Goal: Check status: Check status

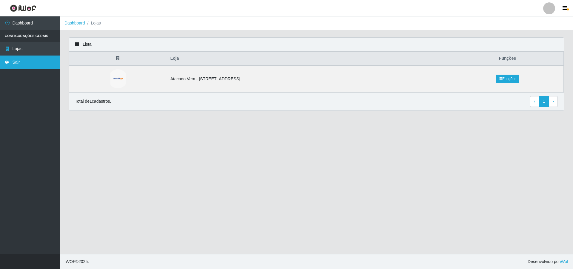
click at [12, 61] on link "Sair" at bounding box center [30, 62] width 60 height 13
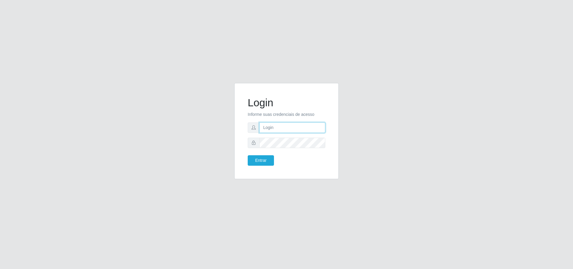
type input "[PERSON_NAME][EMAIL_ADDRESS][DOMAIN_NAME]"
click at [264, 160] on button "Entrar" at bounding box center [261, 160] width 26 height 10
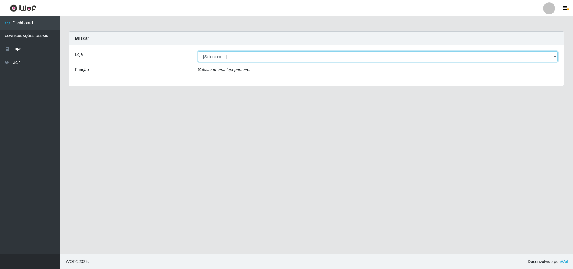
click at [223, 56] on select "[Selecione...] Atacado Vem - [STREET_ADDRESS]" at bounding box center [378, 56] width 360 height 10
select select "461"
click at [198, 51] on select "[Selecione...] Atacado Vem - [STREET_ADDRESS]" at bounding box center [378, 56] width 360 height 10
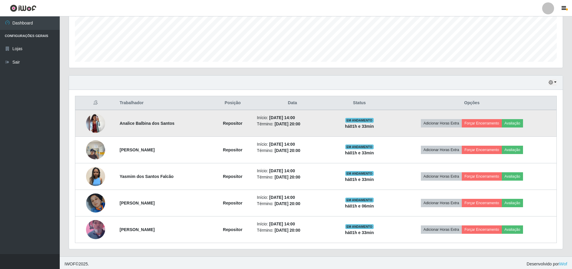
scroll to position [154, 0]
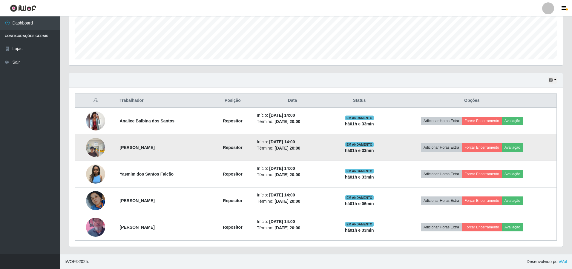
click at [96, 147] on img at bounding box center [95, 147] width 19 height 25
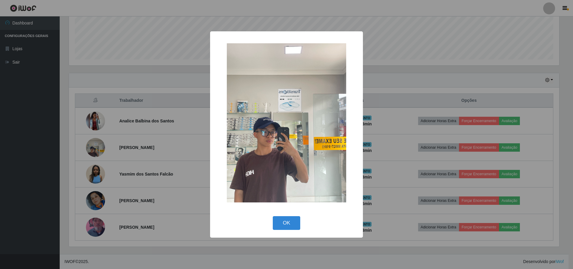
click at [113, 122] on div "× OK Cancel" at bounding box center [286, 134] width 573 height 269
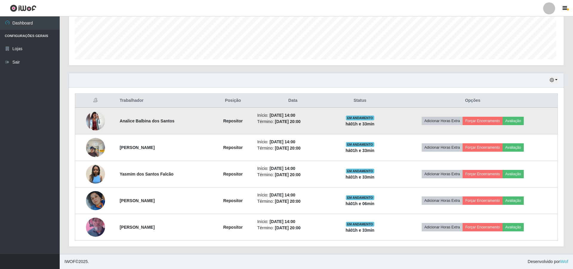
scroll to position [124, 494]
click at [90, 122] on img at bounding box center [95, 120] width 19 height 19
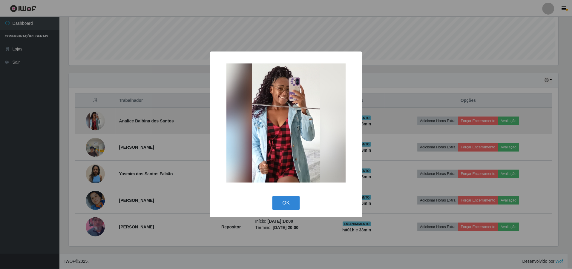
scroll to position [124, 491]
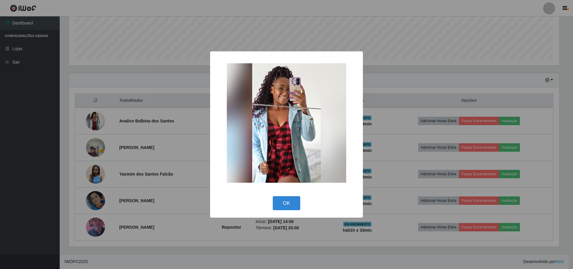
click at [137, 108] on div "× OK Cancel" at bounding box center [286, 134] width 573 height 269
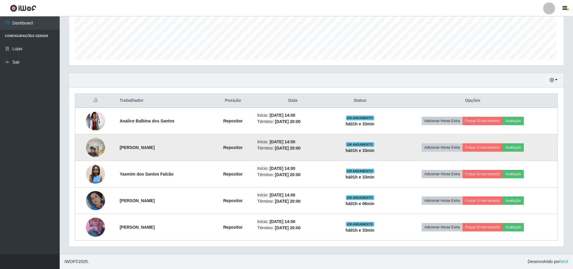
scroll to position [124, 494]
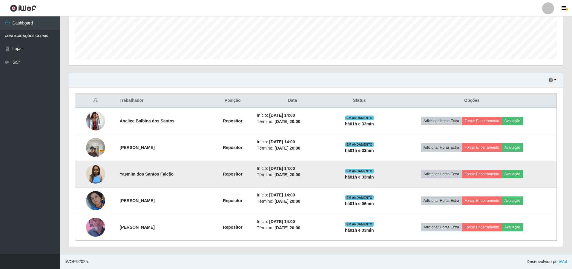
click at [101, 171] on img at bounding box center [95, 174] width 19 height 19
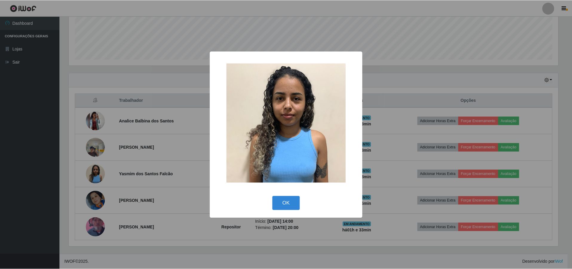
scroll to position [124, 491]
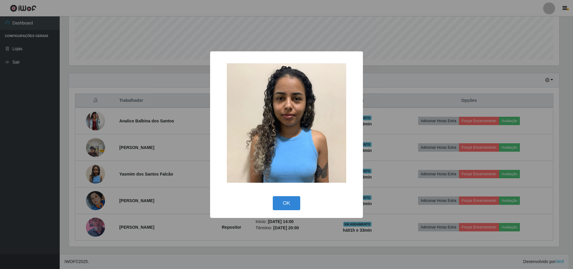
click at [145, 118] on div "× OK Cancel" at bounding box center [286, 134] width 573 height 269
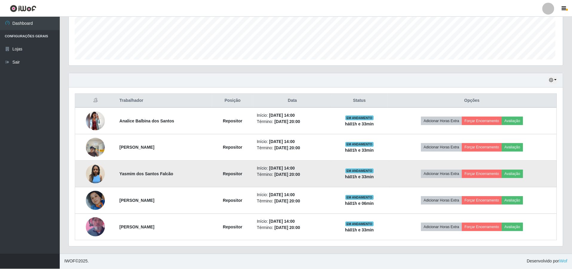
scroll to position [124, 494]
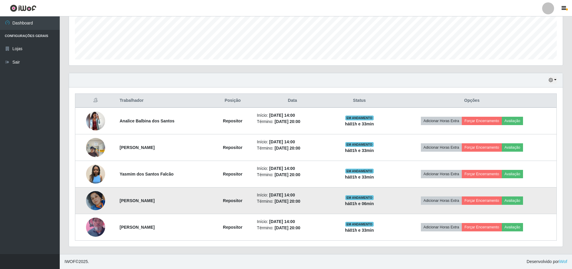
click at [95, 198] on img at bounding box center [95, 201] width 19 height 34
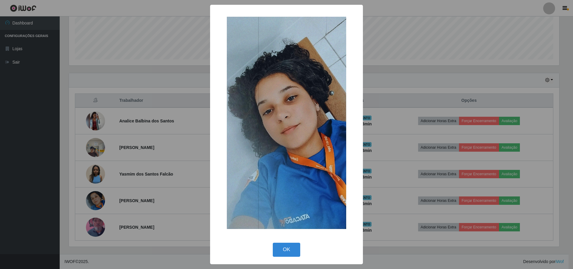
click at [142, 131] on div "× OK Cancel" at bounding box center [286, 134] width 573 height 269
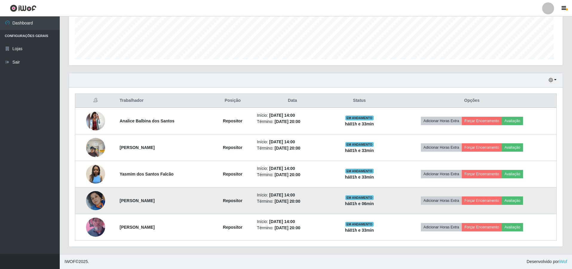
scroll to position [124, 494]
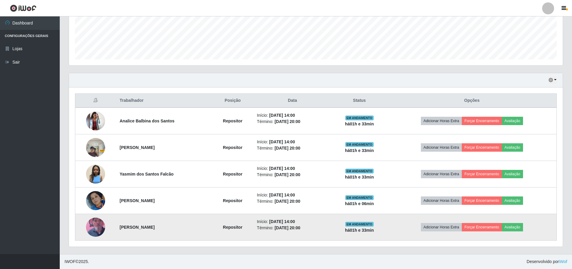
click at [93, 226] on img at bounding box center [95, 227] width 19 height 34
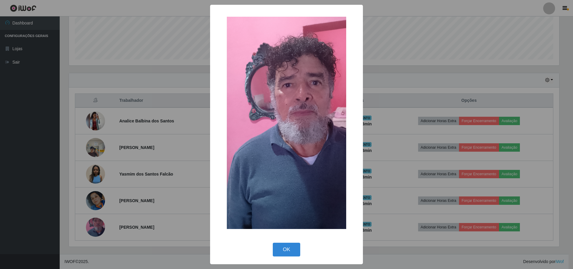
click at [173, 131] on div "× OK Cancel" at bounding box center [286, 134] width 573 height 269
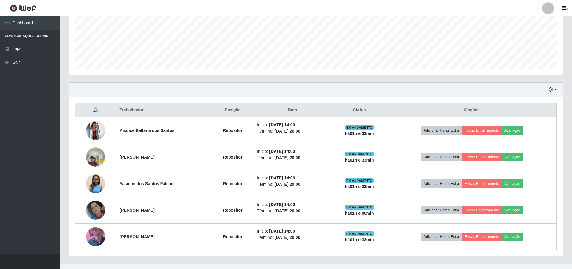
scroll to position [154, 0]
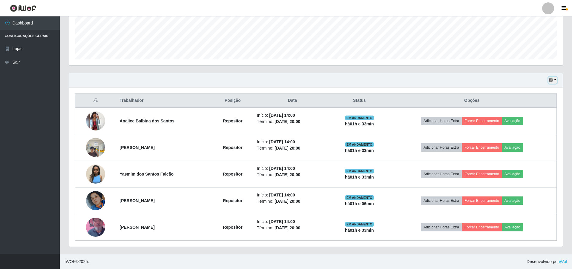
click at [551, 80] on icon "button" at bounding box center [551, 80] width 4 height 4
click at [522, 126] on button "1 Semana" at bounding box center [532, 128] width 47 height 13
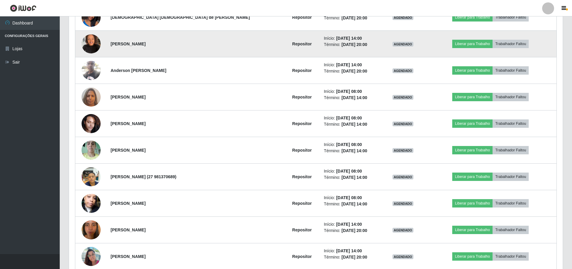
scroll to position [1218, 0]
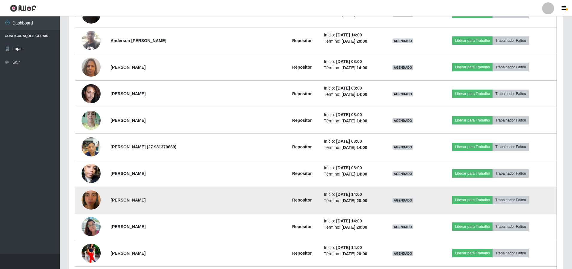
click at [92, 193] on img at bounding box center [91, 200] width 19 height 34
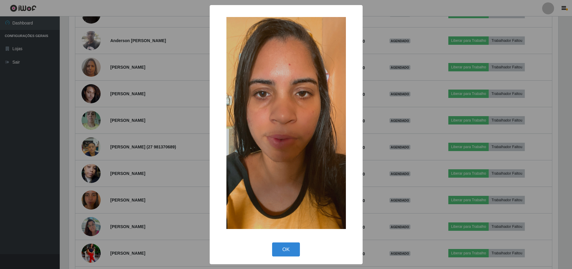
scroll to position [0, 0]
click at [120, 160] on div "× OK Cancel" at bounding box center [286, 134] width 573 height 269
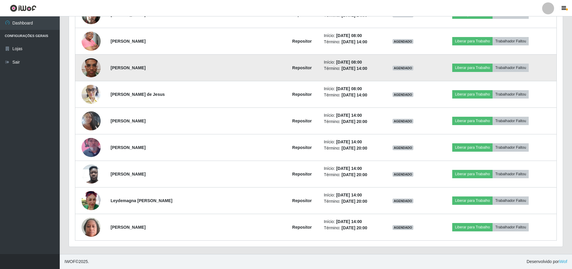
click at [96, 64] on img at bounding box center [91, 68] width 19 height 34
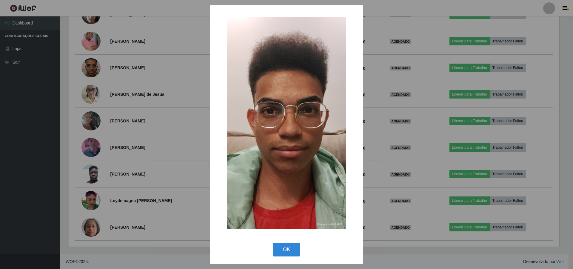
click at [150, 71] on div "× OK Cancel" at bounding box center [286, 134] width 573 height 269
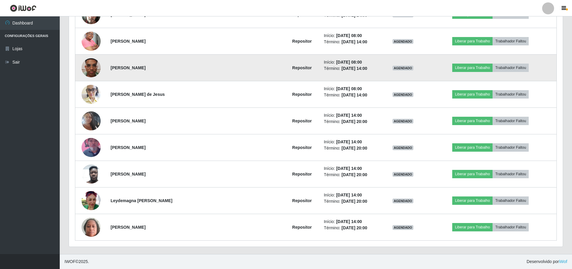
click at [90, 61] on img at bounding box center [91, 68] width 19 height 34
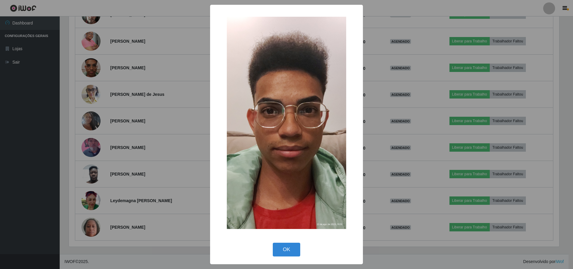
click at [151, 73] on div "× OK Cancel" at bounding box center [286, 134] width 573 height 269
